Goal: Transaction & Acquisition: Purchase product/service

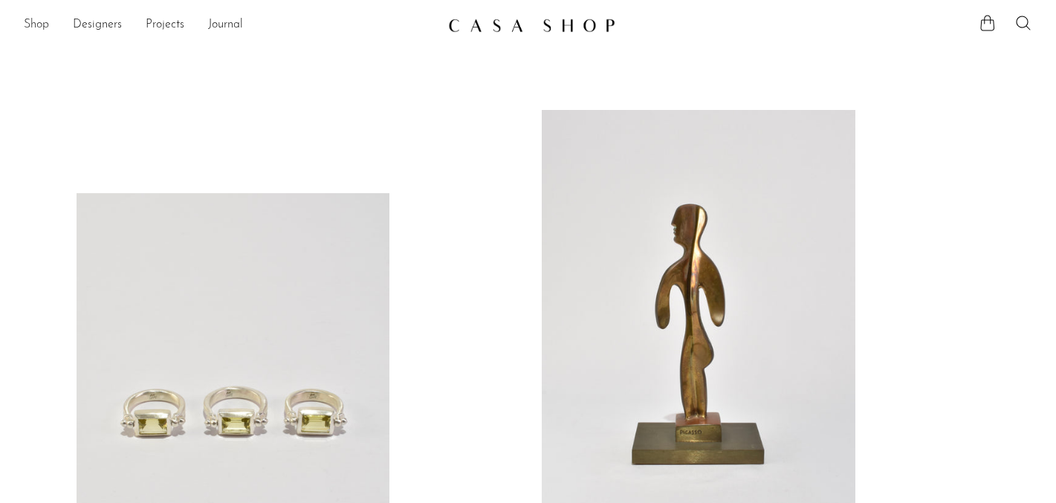
click at [40, 25] on link "Shop" at bounding box center [36, 25] width 25 height 19
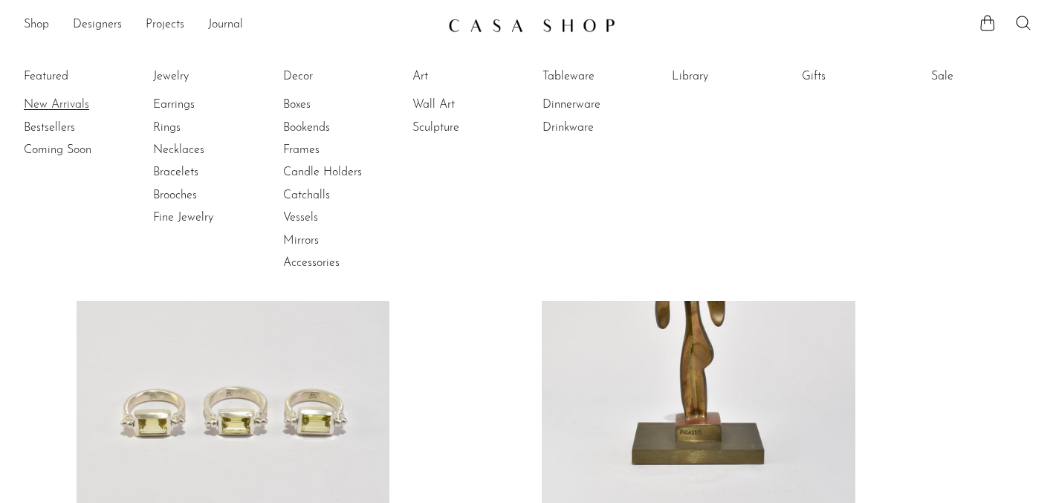
click at [50, 109] on link "New Arrivals" at bounding box center [79, 105] width 111 height 16
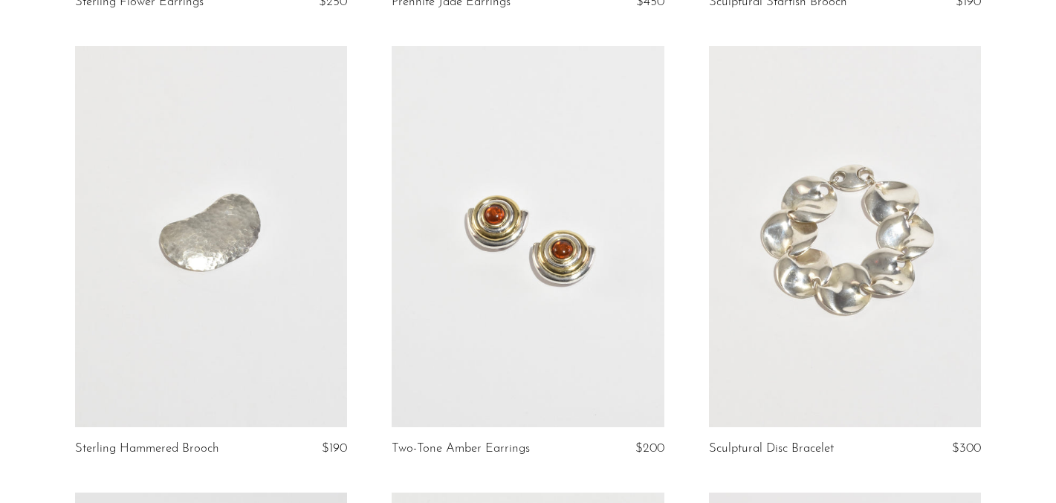
scroll to position [1919, 0]
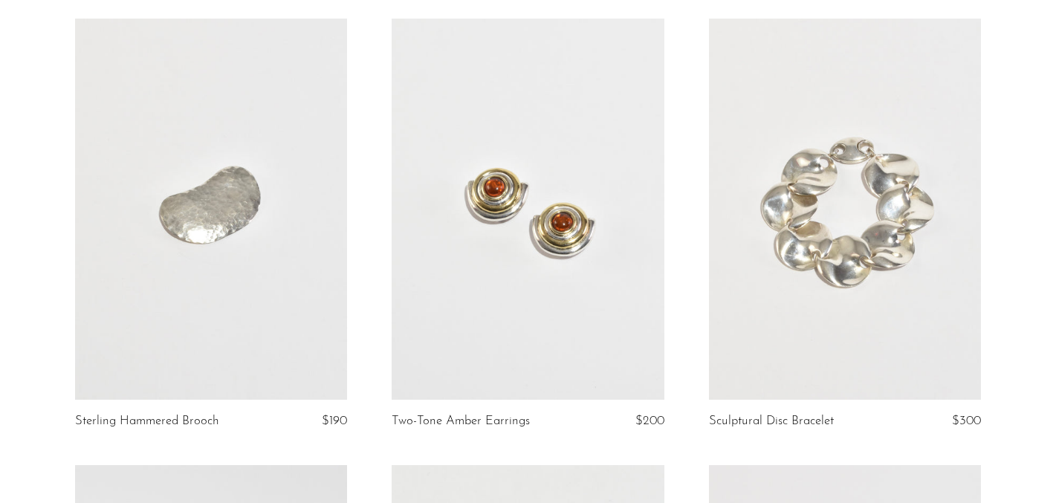
click at [474, 239] on link at bounding box center [528, 209] width 272 height 381
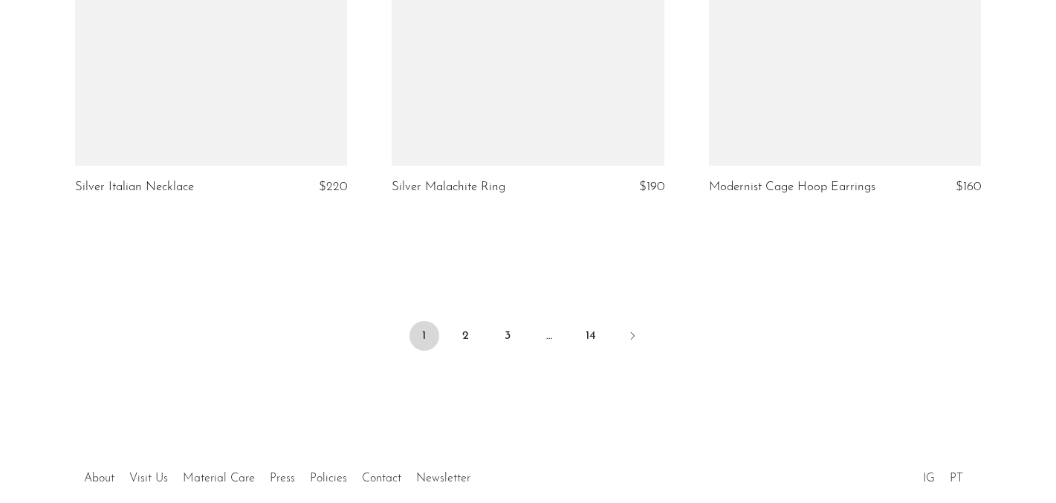
scroll to position [5355, 0]
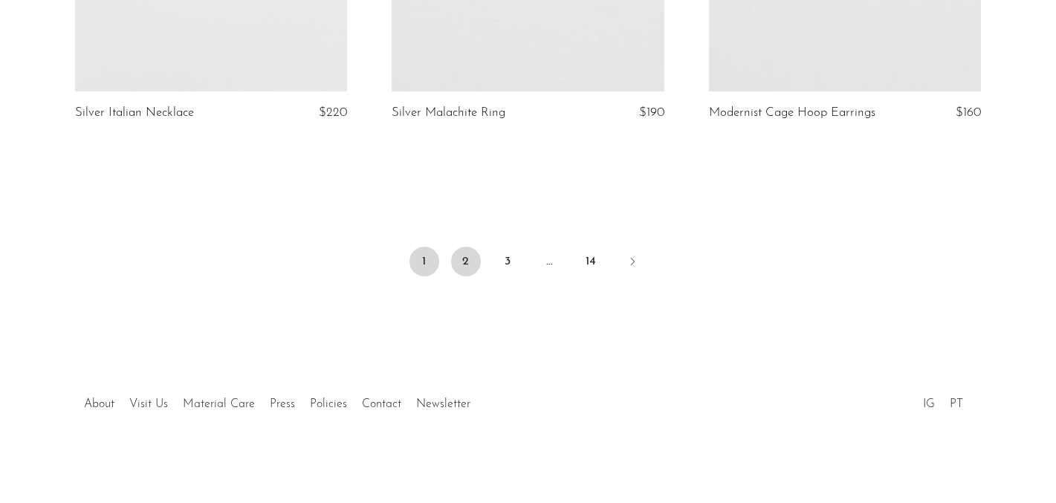
click at [469, 254] on link "2" at bounding box center [466, 262] width 30 height 30
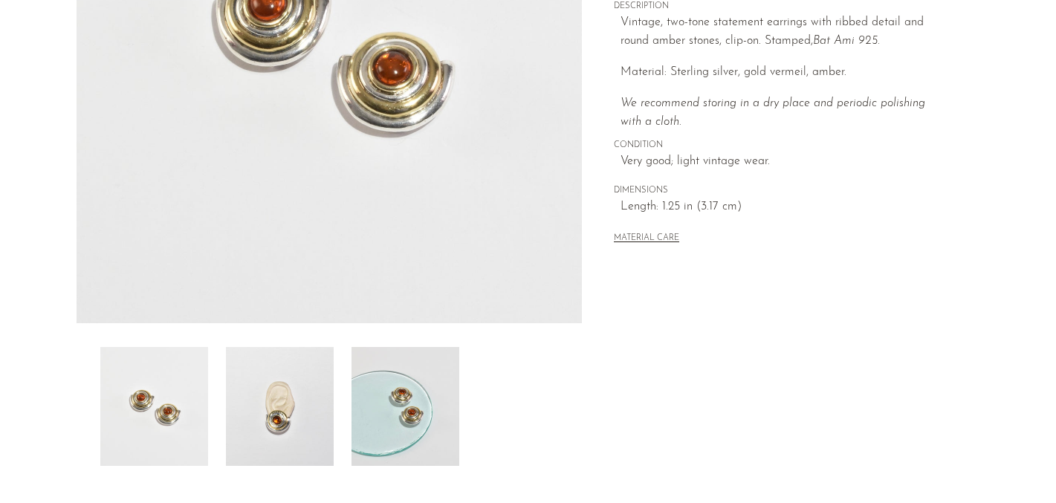
scroll to position [334, 0]
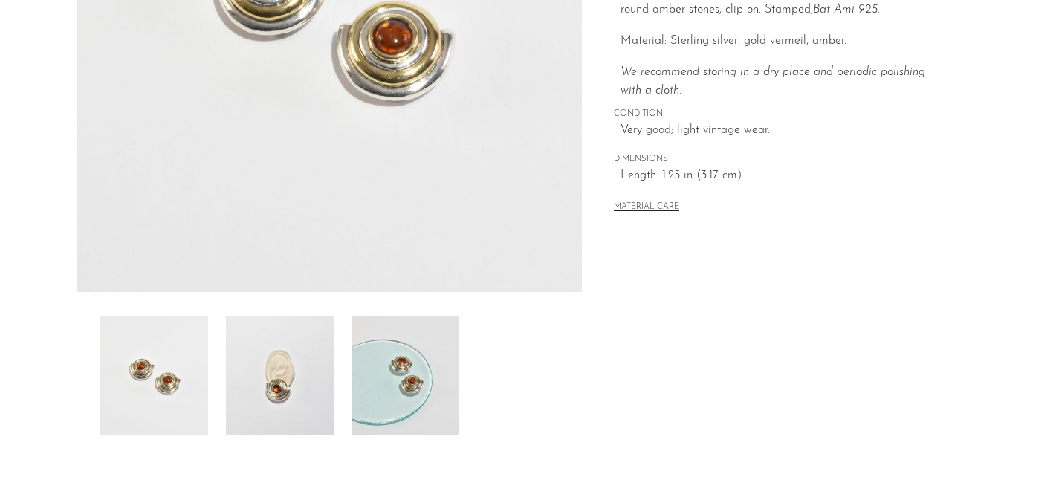
click at [288, 369] on img at bounding box center [280, 375] width 108 height 119
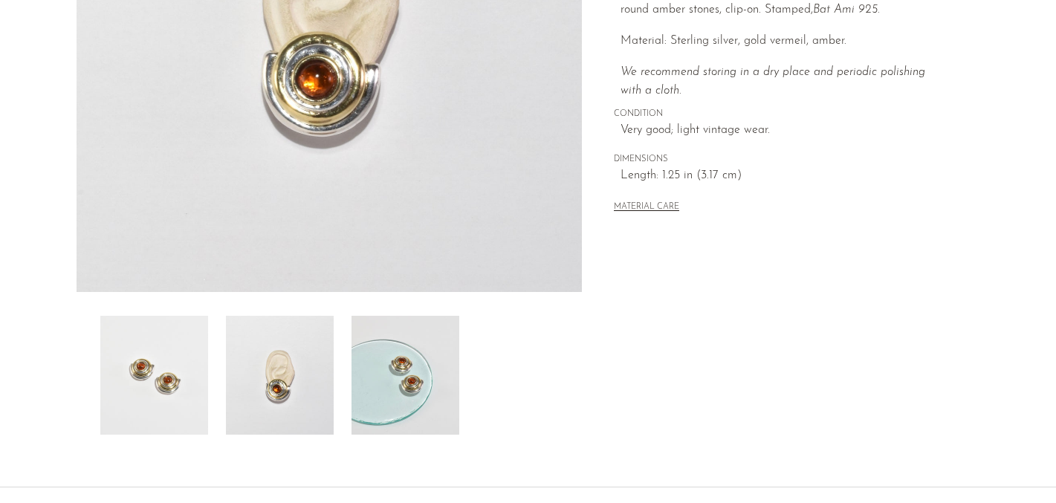
click at [390, 371] on img at bounding box center [406, 375] width 108 height 119
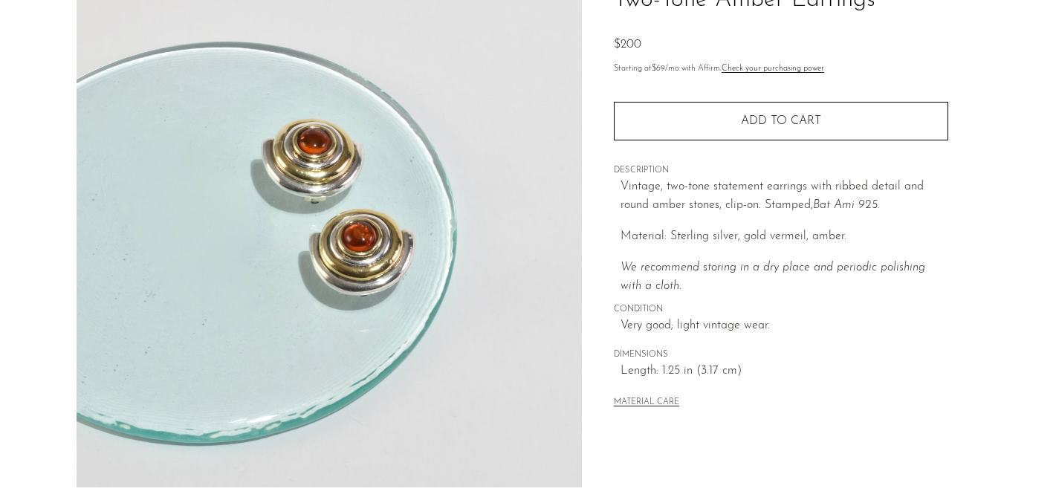
scroll to position [141, 0]
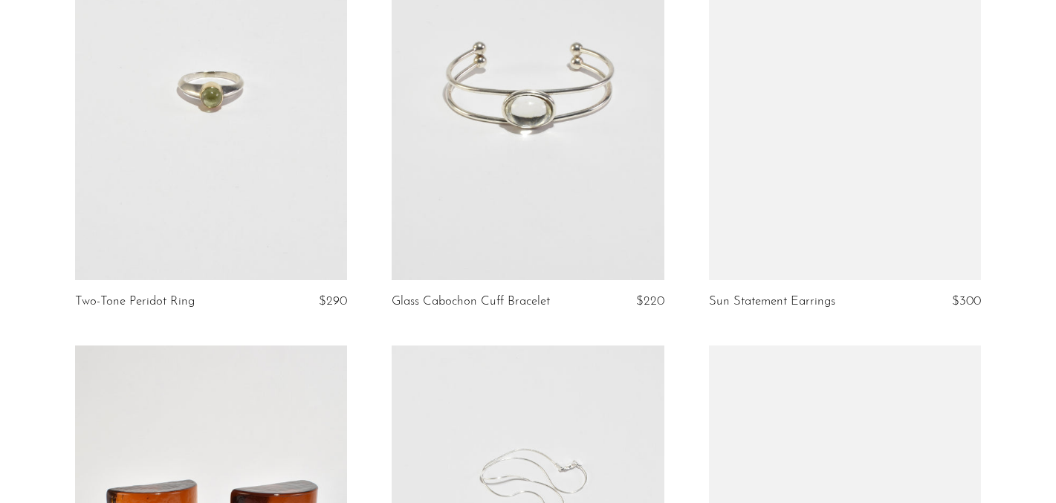
scroll to position [4263, 0]
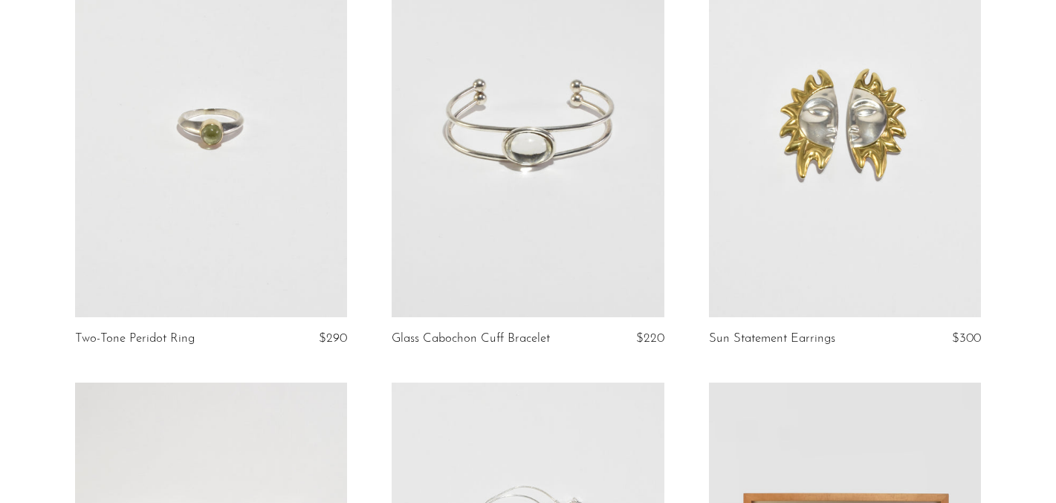
click at [783, 164] on link at bounding box center [845, 126] width 272 height 381
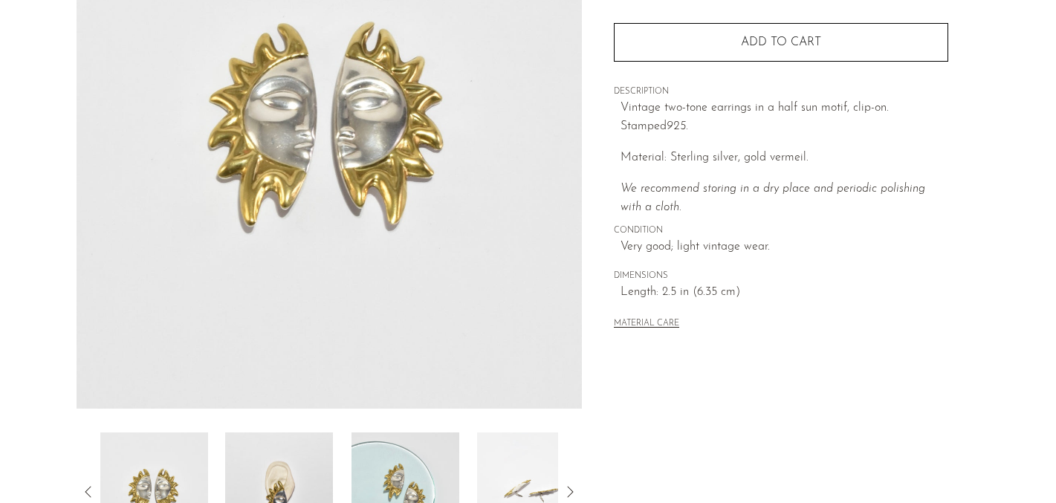
scroll to position [229, 0]
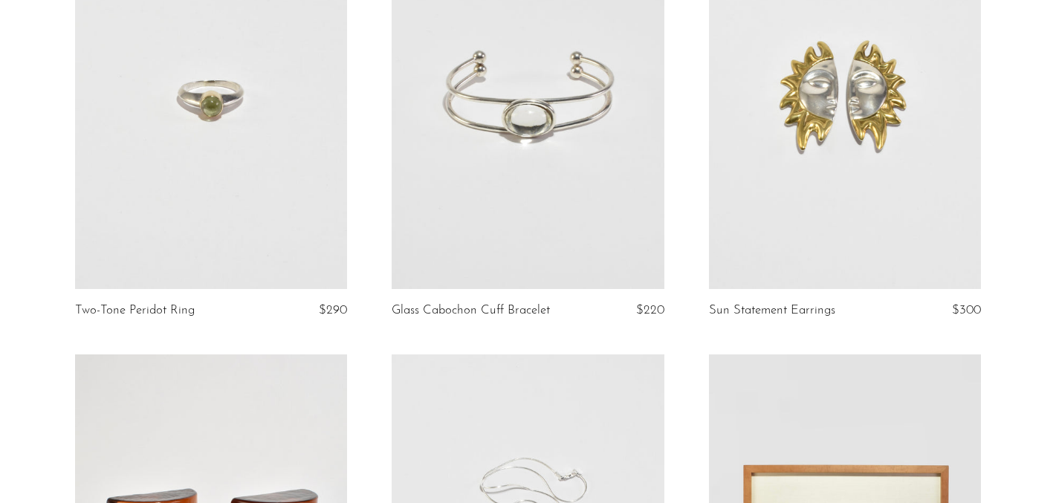
scroll to position [4291, 0]
click at [853, 121] on link at bounding box center [845, 99] width 272 height 381
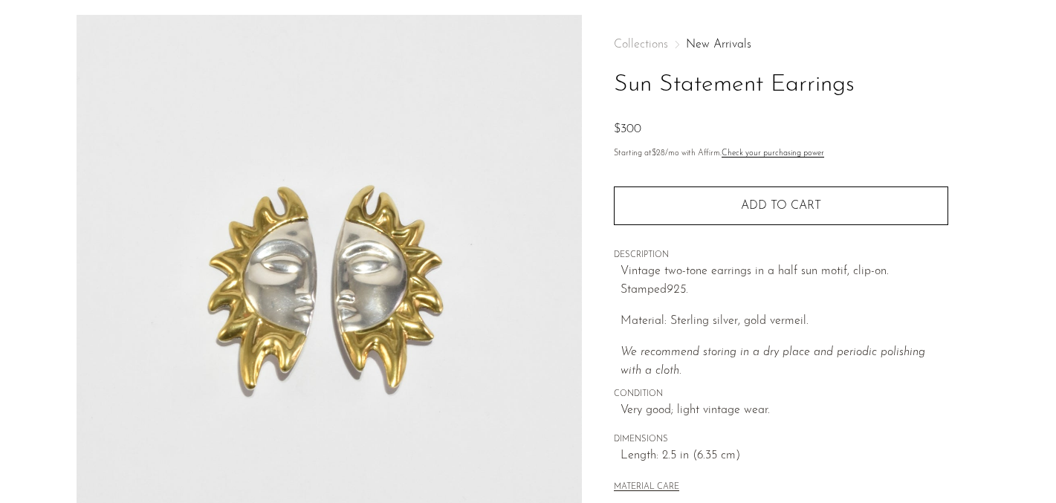
scroll to position [91, 0]
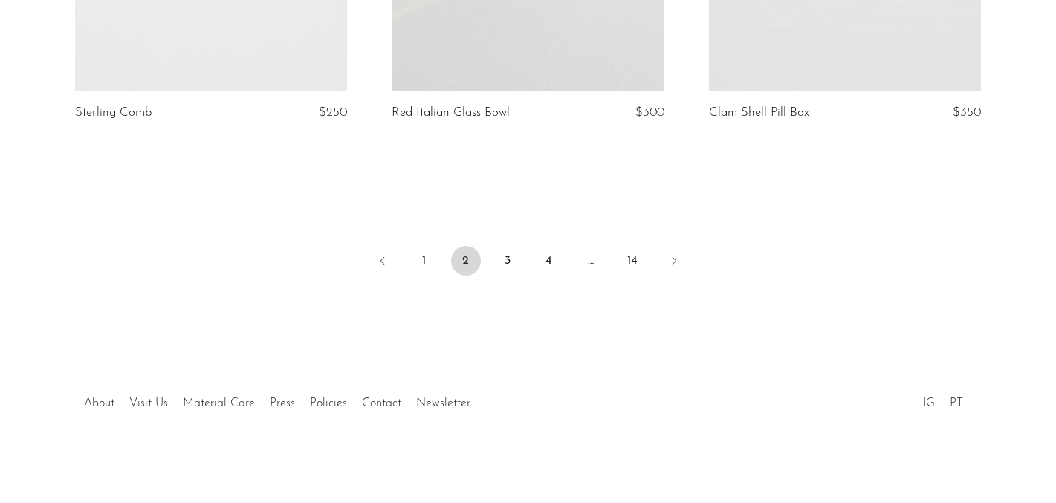
scroll to position [5410, 0]
